Goal: Navigation & Orientation: Find specific page/section

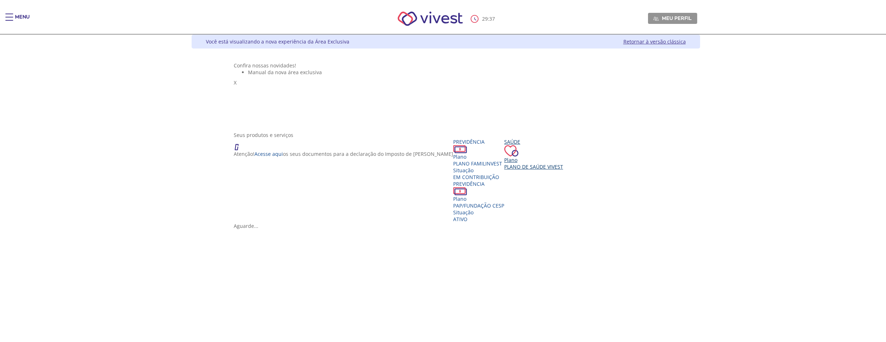
click at [534, 170] on span "Plano de Saúde VIVEST" at bounding box center [533, 166] width 59 height 7
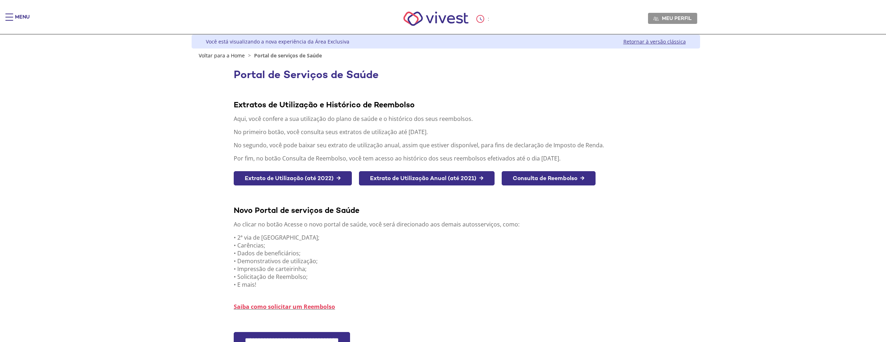
scroll to position [66, 0]
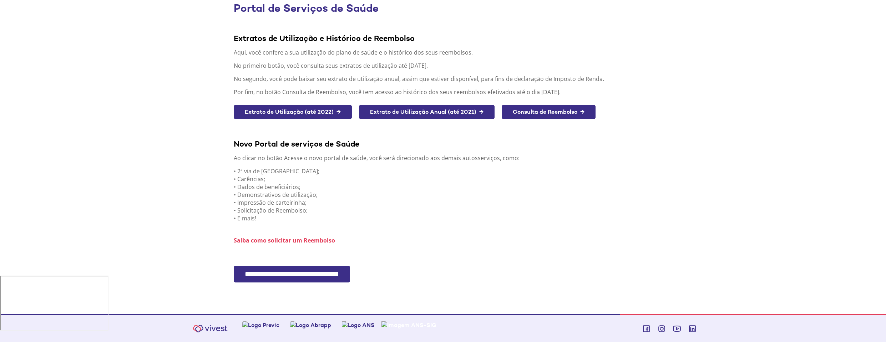
click at [335, 272] on input "**********" at bounding box center [292, 274] width 116 height 17
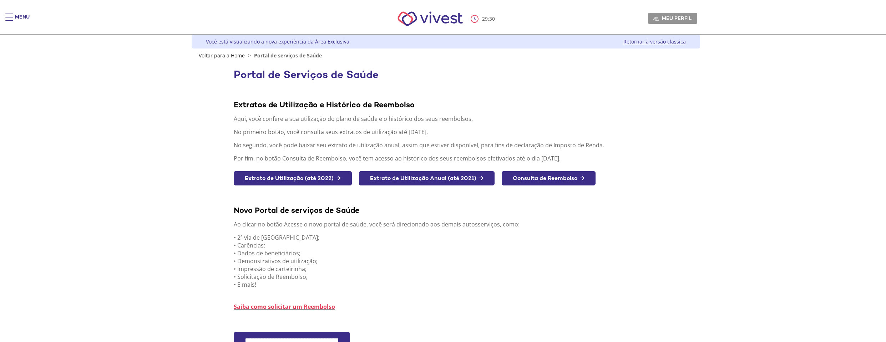
click at [448, 22] on img "Main header" at bounding box center [430, 19] width 81 height 30
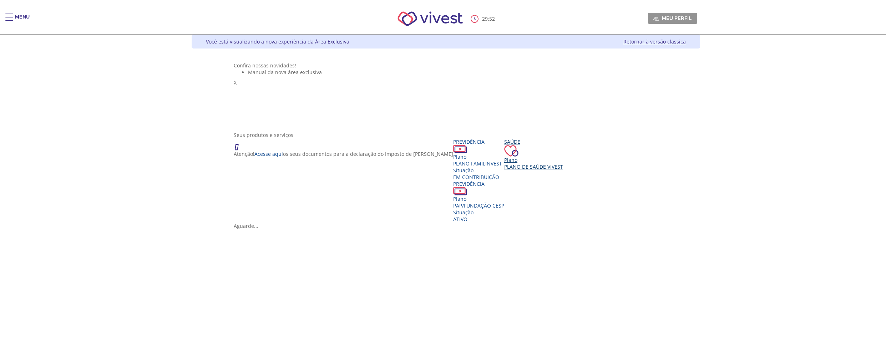
click at [509, 170] on span "Plano de Saúde VIVEST" at bounding box center [533, 166] width 59 height 7
click at [349, 323] on div "Portal de serviços de Saúde" at bounding box center [446, 326] width 424 height 7
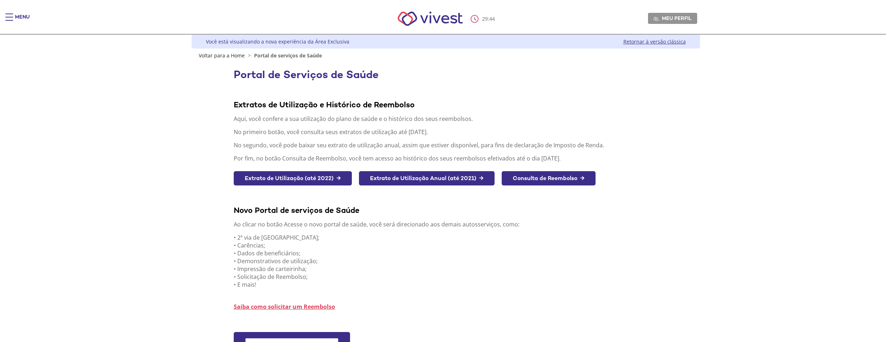
click at [428, 17] on img "Main header" at bounding box center [430, 19] width 81 height 30
click at [439, 22] on img "Main header" at bounding box center [430, 19] width 81 height 30
